Goal: Task Accomplishment & Management: Manage account settings

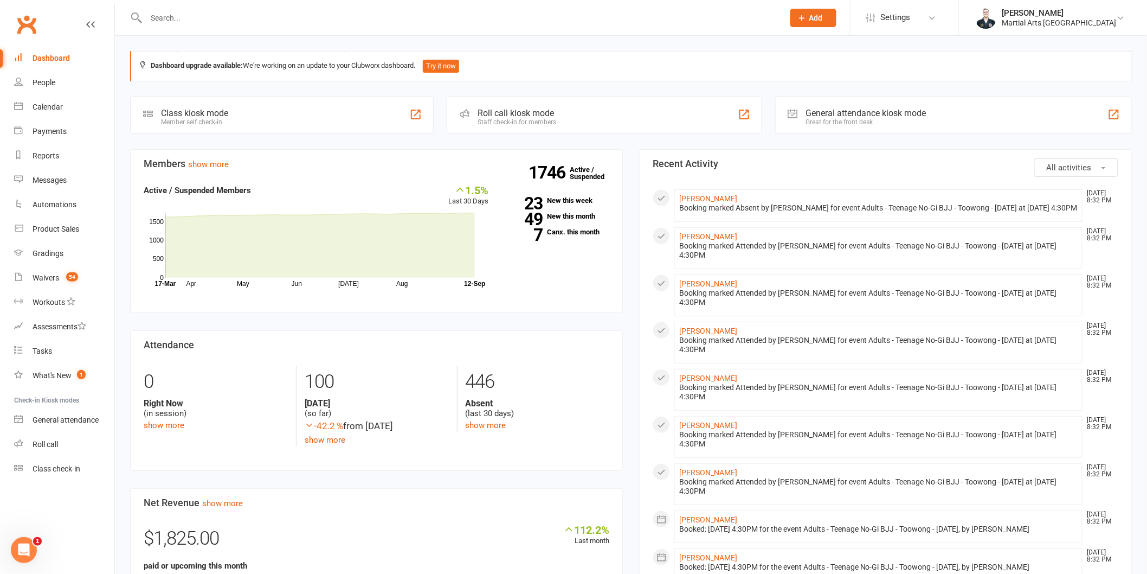
click at [214, 30] on div at bounding box center [453, 17] width 646 height 35
click at [217, 20] on input "text" at bounding box center [459, 17] width 633 height 15
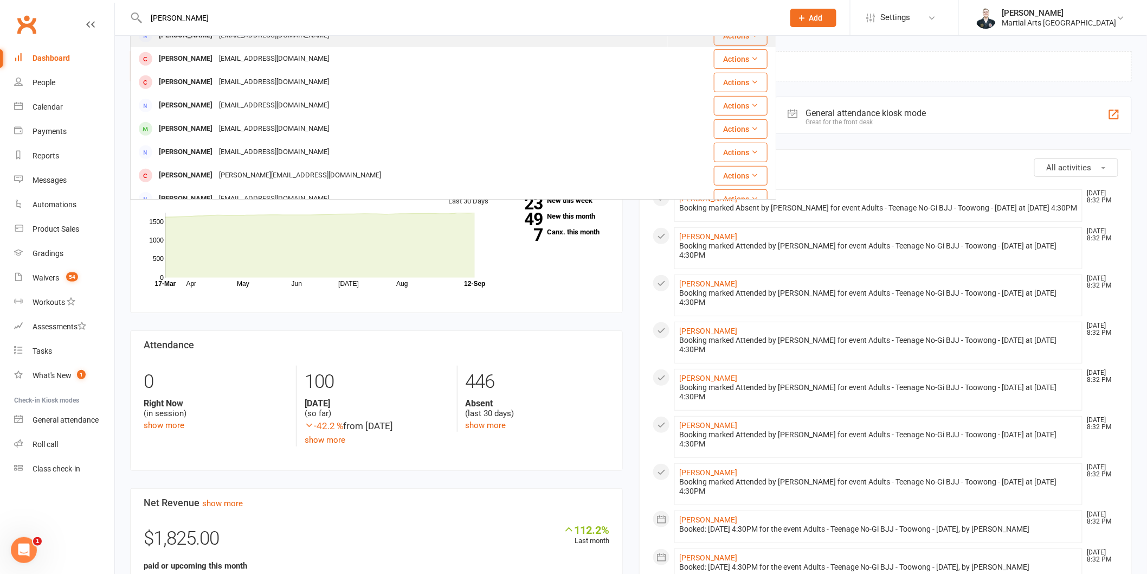
scroll to position [241, 0]
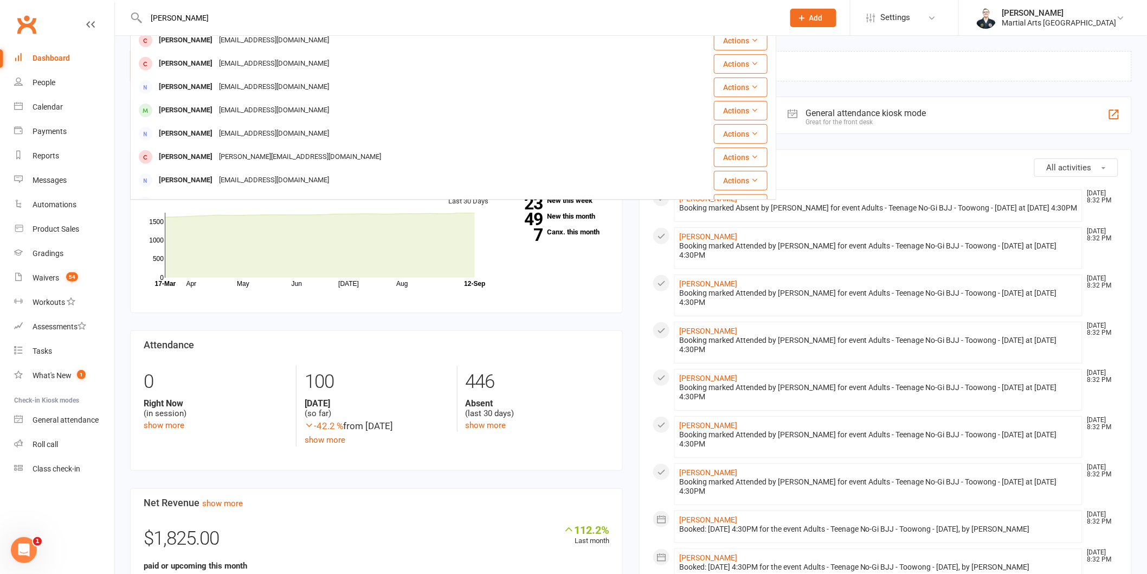
click at [182, 15] on input "[PERSON_NAME]" at bounding box center [459, 17] width 633 height 15
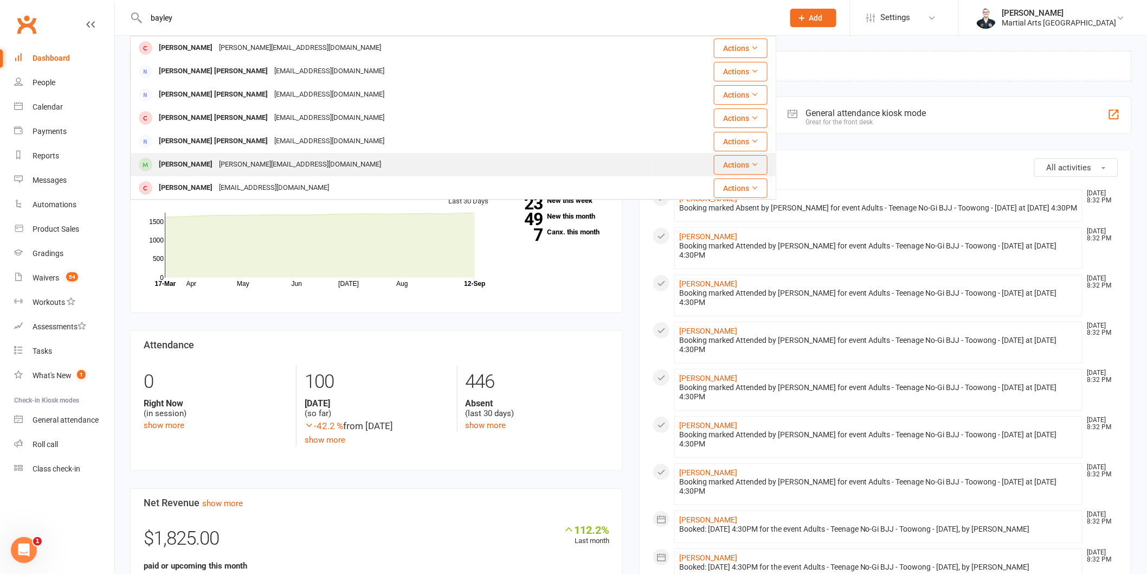
type input "bayley"
click at [216, 163] on div "[PERSON_NAME][EMAIL_ADDRESS][DOMAIN_NAME]" at bounding box center [300, 165] width 169 height 16
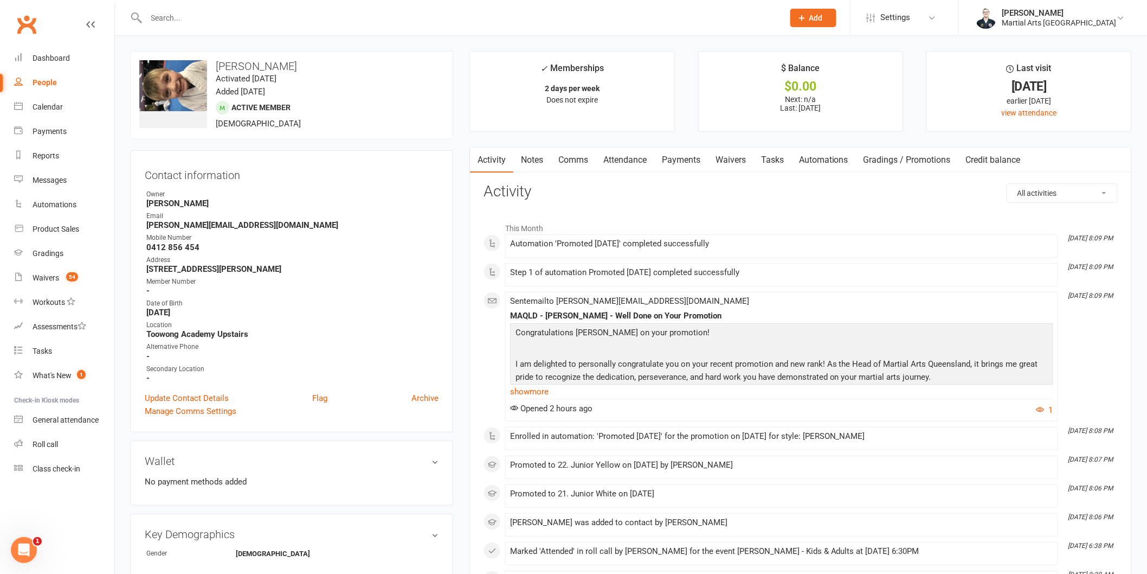
click at [547, 389] on link "show more" at bounding box center [781, 391] width 543 height 15
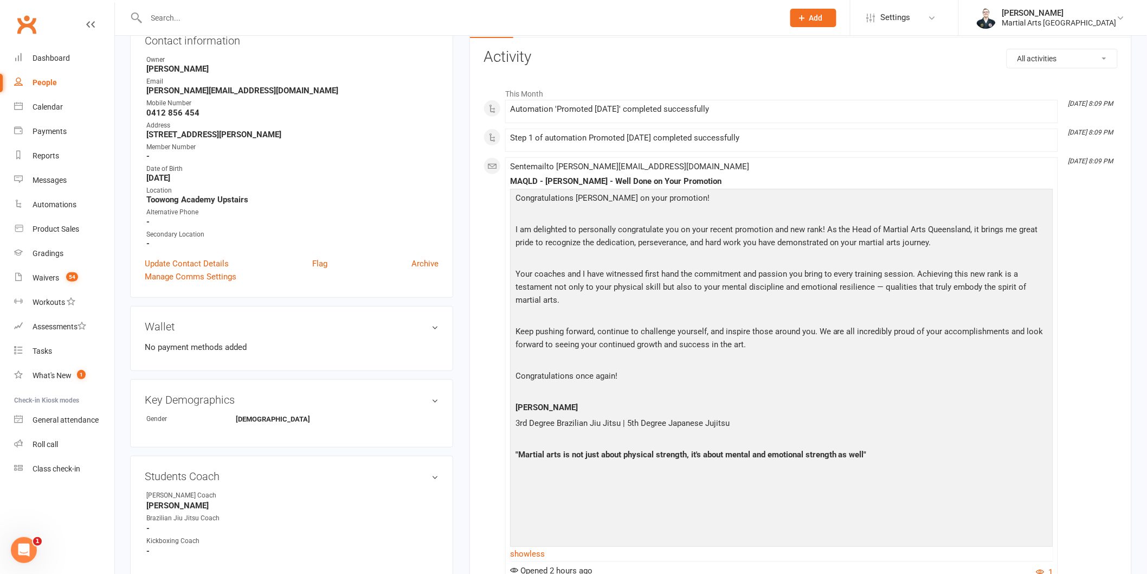
scroll to position [241, 0]
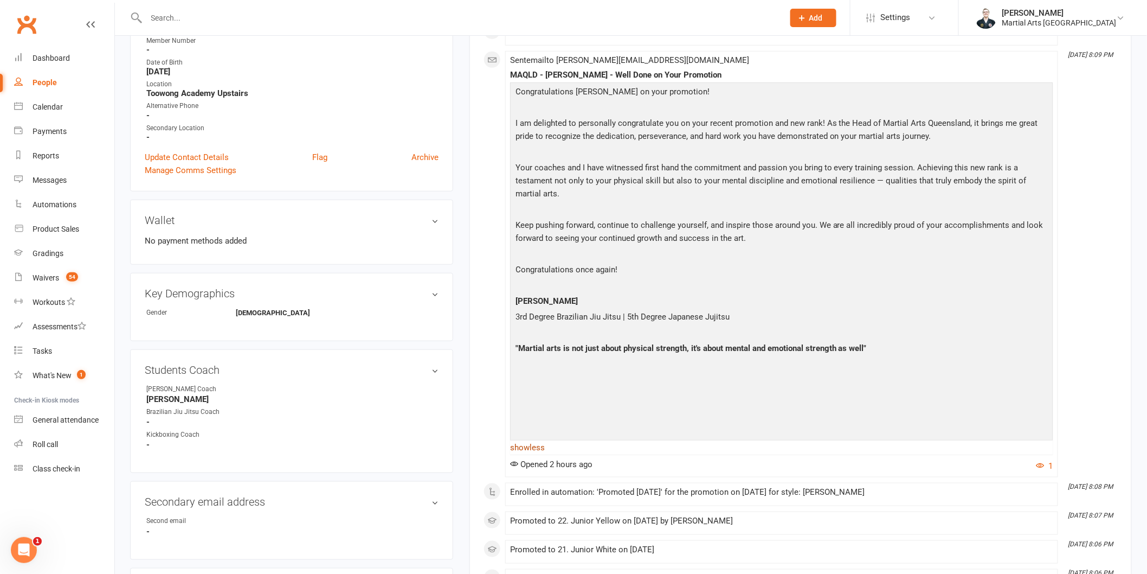
click at [539, 440] on link "show less" at bounding box center [781, 447] width 543 height 15
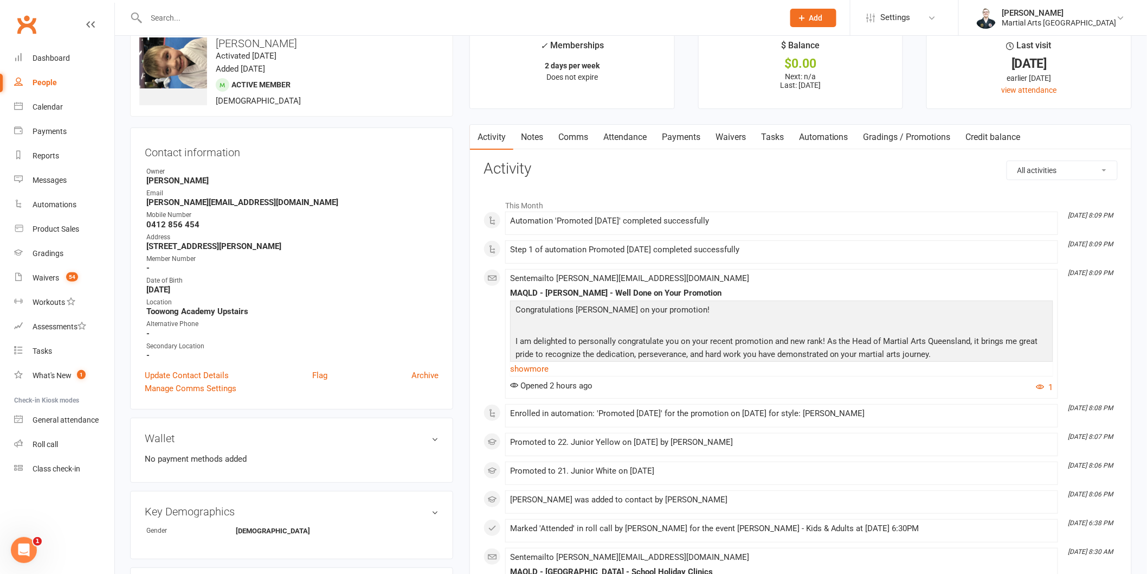
scroll to position [0, 0]
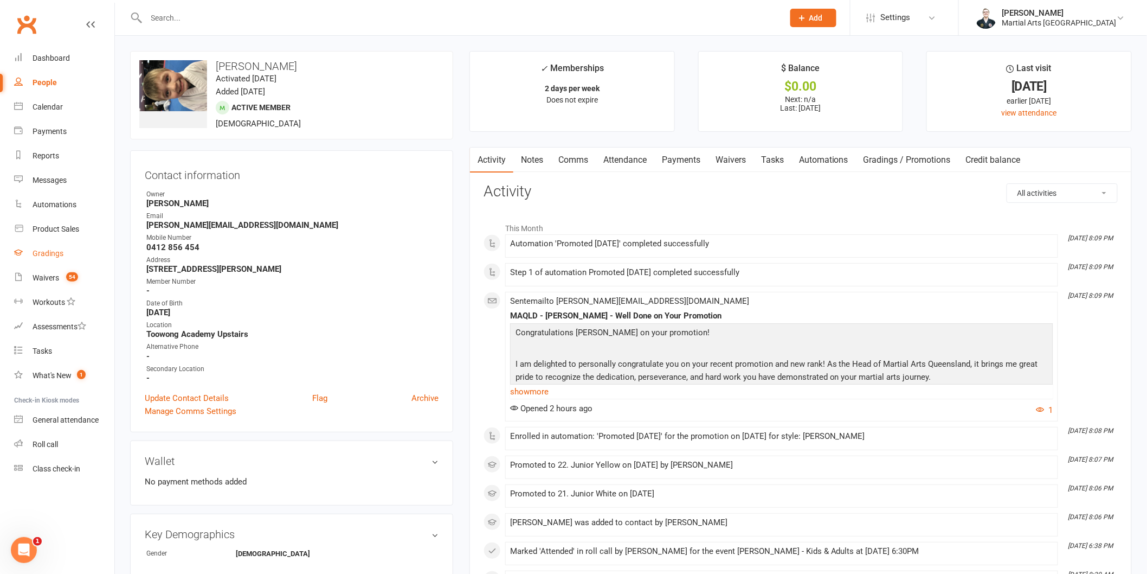
click at [56, 245] on link "Gradings" at bounding box center [64, 253] width 100 height 24
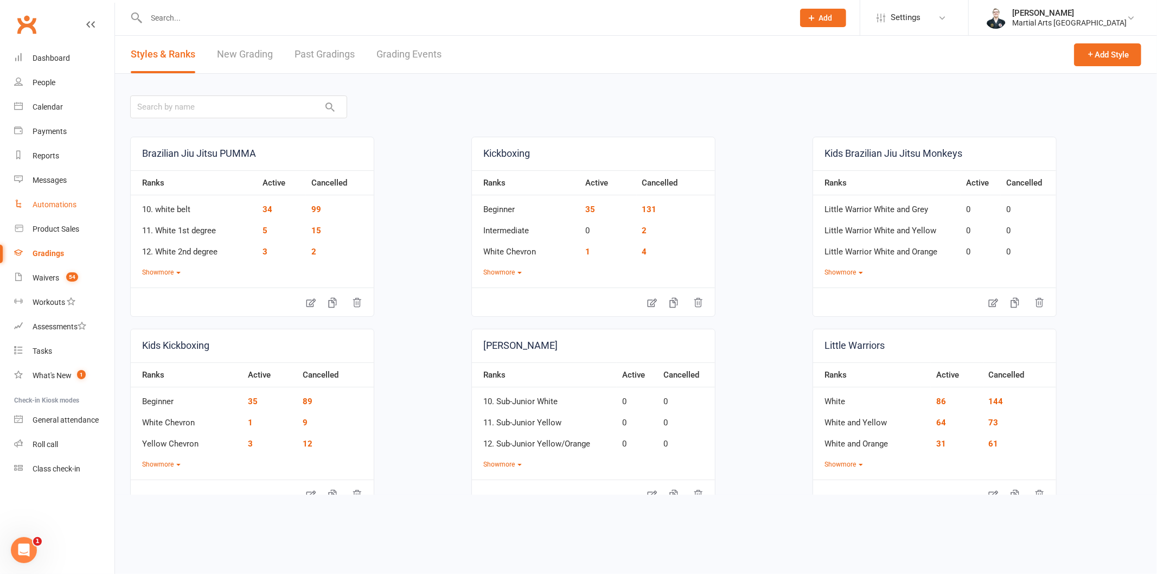
click at [60, 201] on div "Automations" at bounding box center [55, 204] width 44 height 9
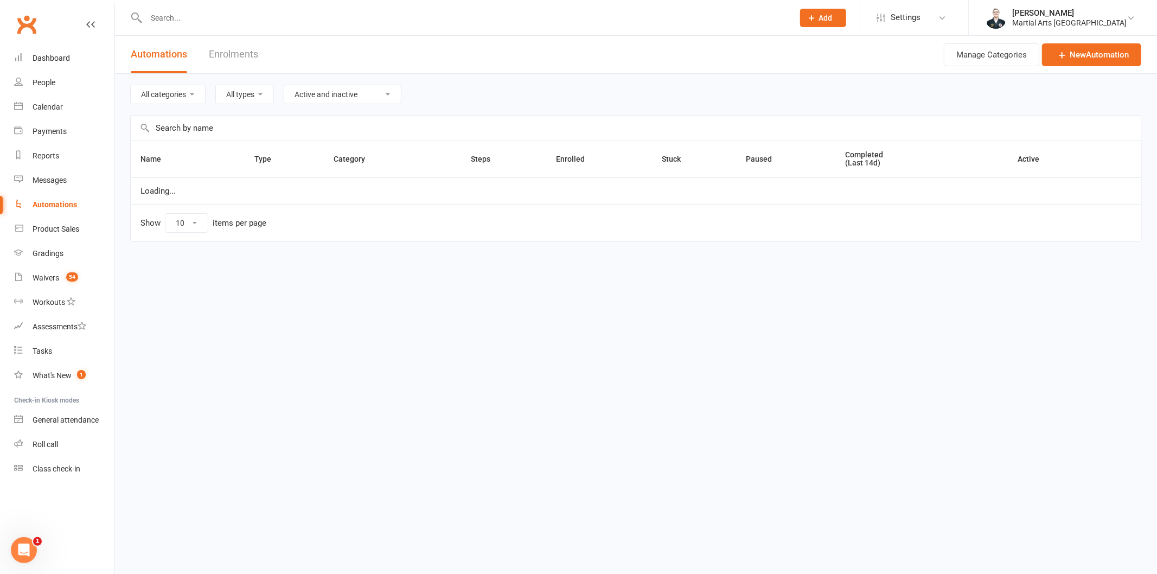
select select "100"
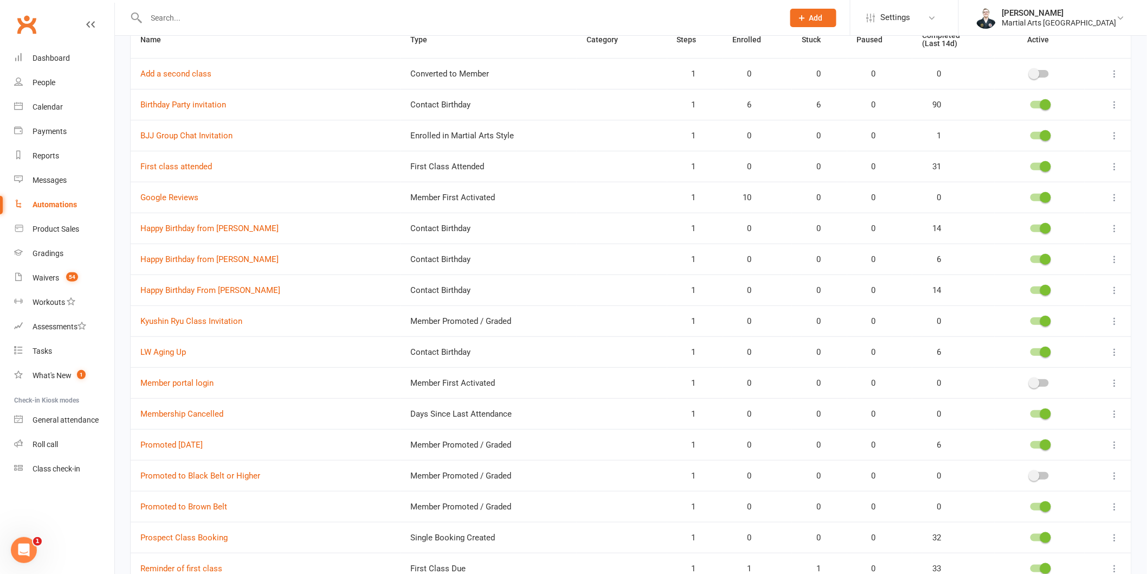
scroll to position [120, 0]
click at [1031, 443] on div at bounding box center [1040, 444] width 18 height 8
click at [1031, 442] on input "checkbox" at bounding box center [1031, 442] width 0 height 0
click at [91, 55] on link "Dashboard" at bounding box center [64, 58] width 100 height 24
